Goal: Task Accomplishment & Management: Manage account settings

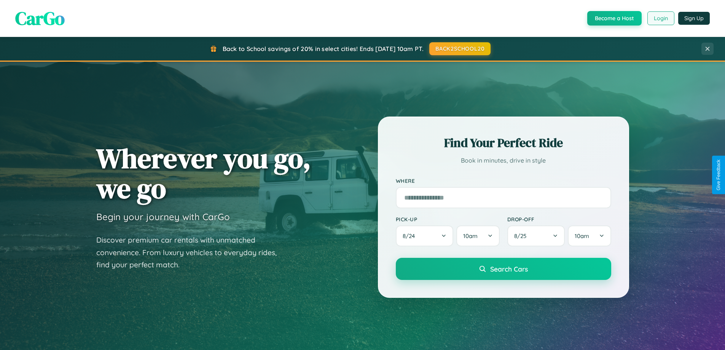
click at [660, 18] on button "Login" at bounding box center [660, 18] width 27 height 14
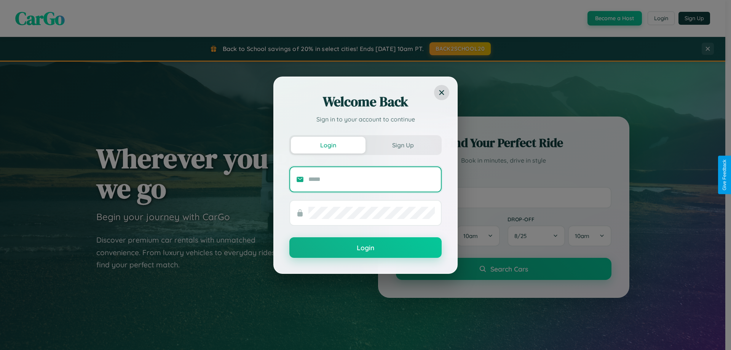
click at [371, 179] on input "text" at bounding box center [371, 179] width 126 height 12
type input "**********"
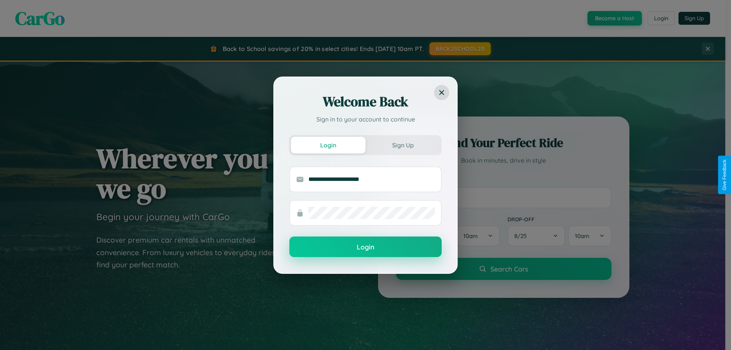
click at [365, 247] on button "Login" at bounding box center [365, 246] width 152 height 21
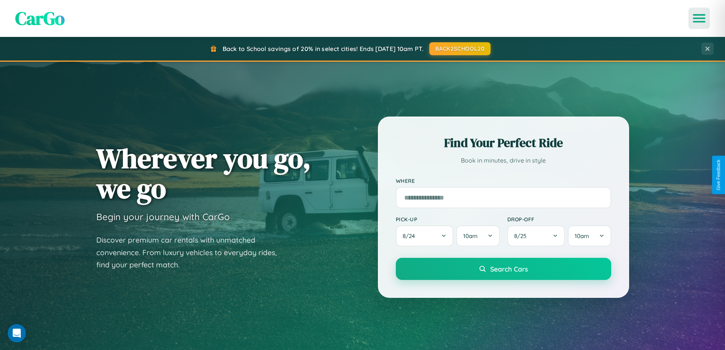
click at [699, 18] on icon "Open menu" at bounding box center [699, 18] width 11 height 7
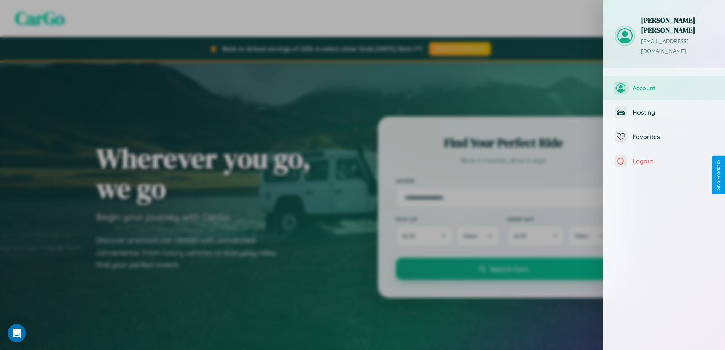
click at [664, 84] on span "Account" at bounding box center [672, 88] width 81 height 8
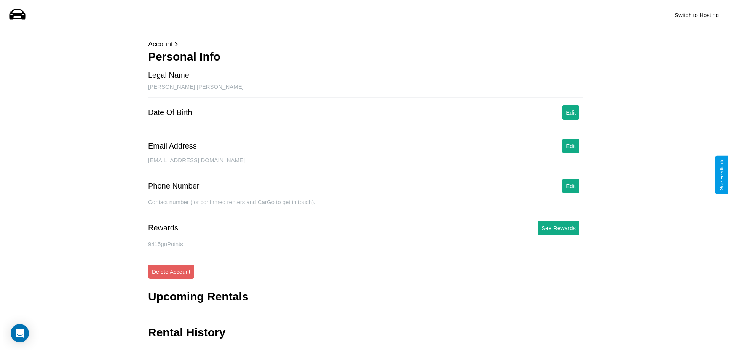
scroll to position [18, 0]
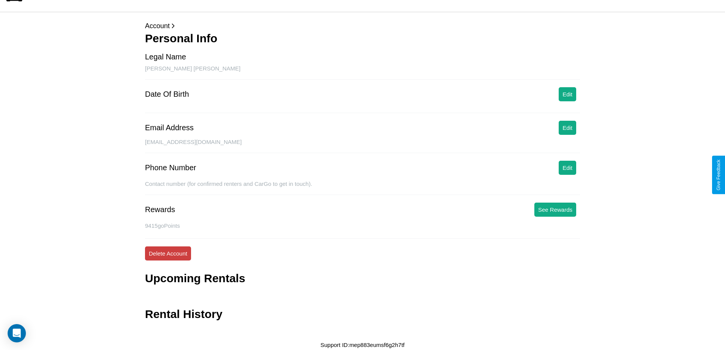
click at [168, 253] on button "Delete Account" at bounding box center [168, 253] width 46 height 14
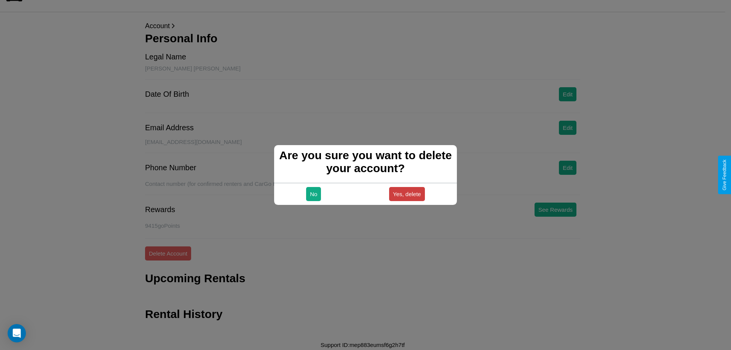
click at [406, 194] on button "Yes, delete" at bounding box center [407, 194] width 36 height 14
